Goal: Task Accomplishment & Management: Use online tool/utility

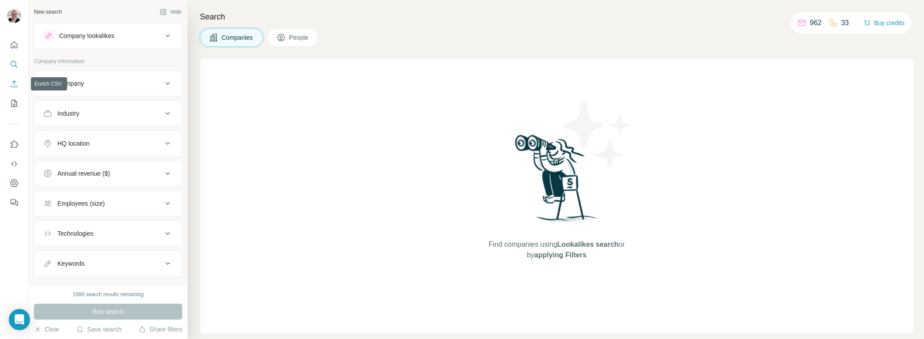
click at [15, 101] on icon "My lists" at bounding box center [14, 103] width 6 height 7
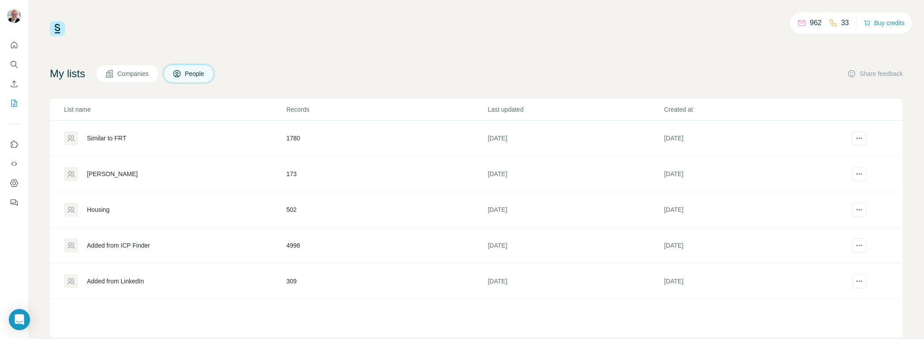
scroll to position [6, 0]
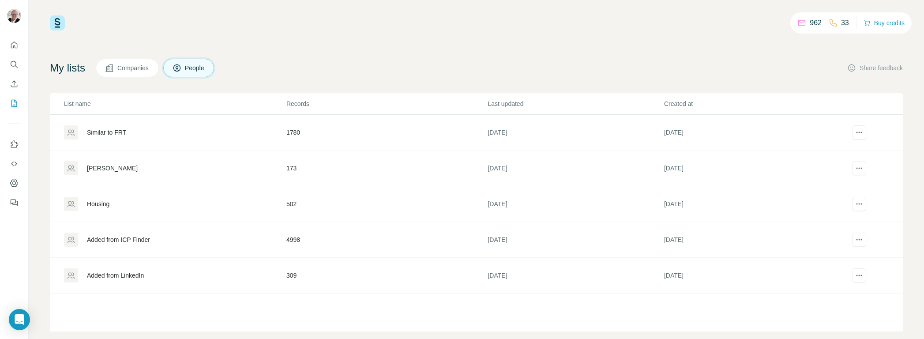
click at [126, 202] on div "Housing" at bounding box center [174, 204] width 221 height 14
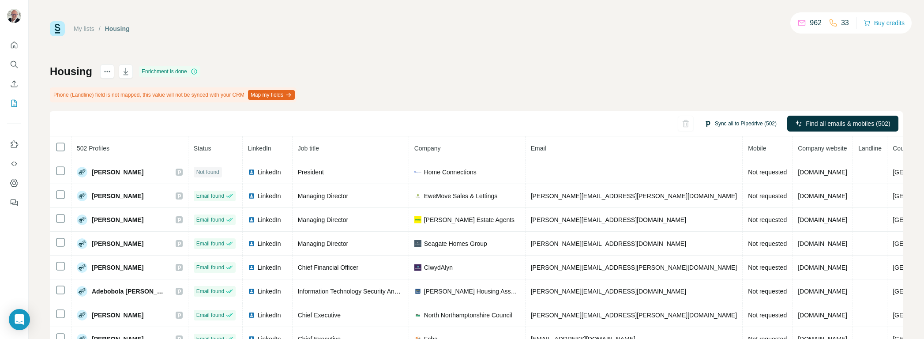
click at [749, 122] on button "Sync all to Pipedrive (502)" at bounding box center [740, 123] width 85 height 13
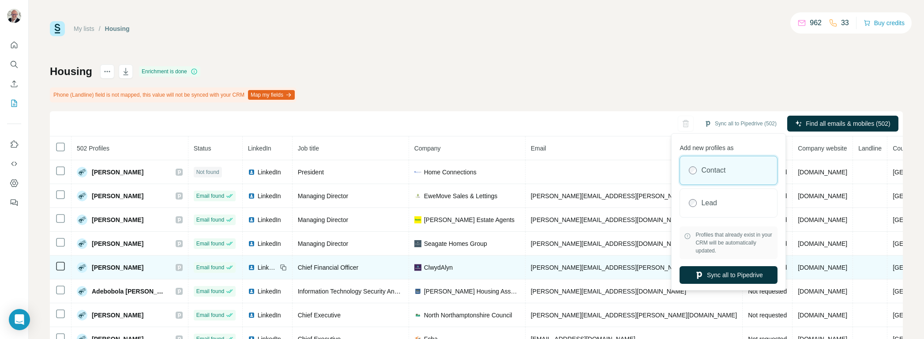
click at [737, 271] on button "Sync all to Pipedrive" at bounding box center [728, 275] width 98 height 18
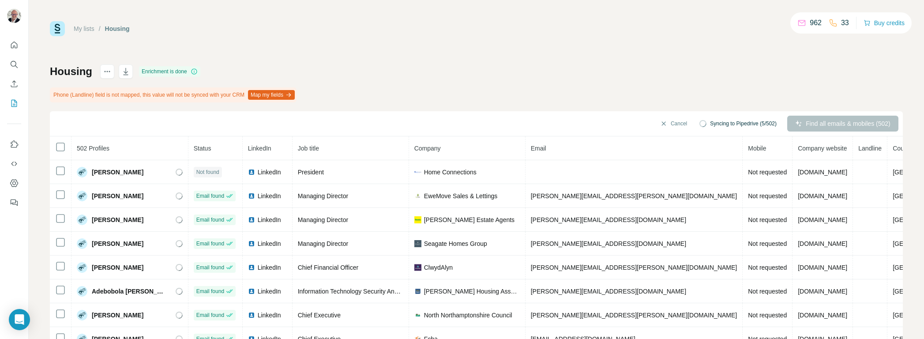
scroll to position [6, 0]
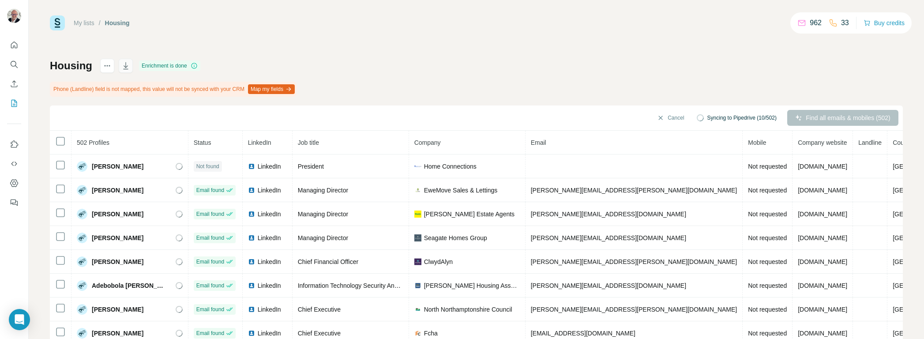
click at [124, 65] on icon "button" at bounding box center [125, 65] width 9 height 9
